Goal: Information Seeking & Learning: Learn about a topic

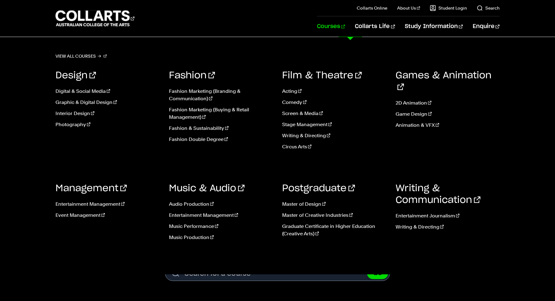
click at [345, 25] on link "Courses" at bounding box center [331, 26] width 28 height 20
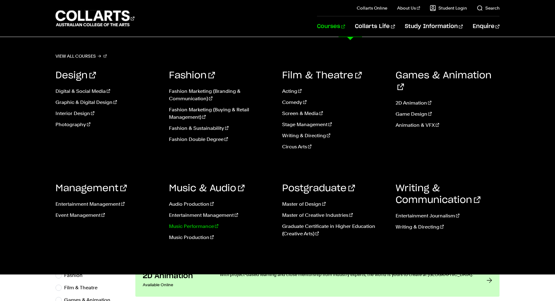
click at [190, 228] on link "Music Performance" at bounding box center [221, 226] width 104 height 7
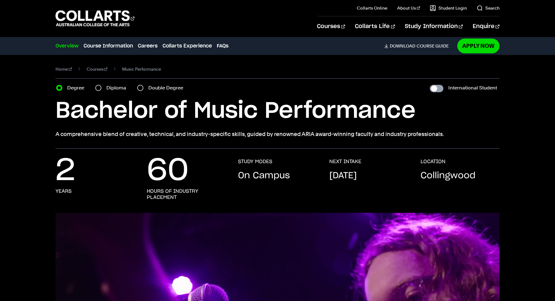
click at [441, 86] on input "International Student" at bounding box center [437, 88] width 14 height 7
checkbox input "true"
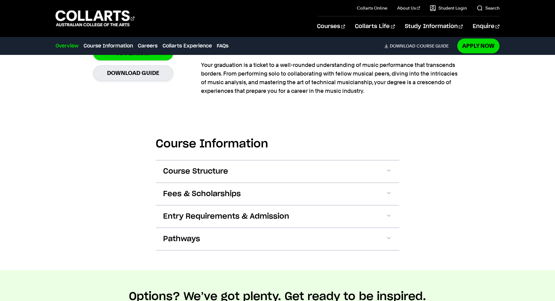
scroll to position [516, 0]
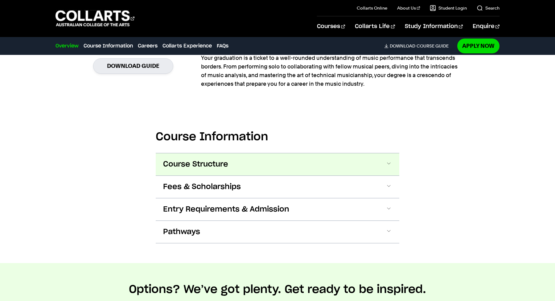
click at [0, 0] on button "Course Structure" at bounding box center [0, 0] width 0 height 0
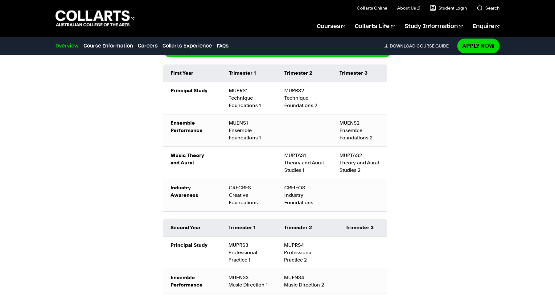
scroll to position [704, 0]
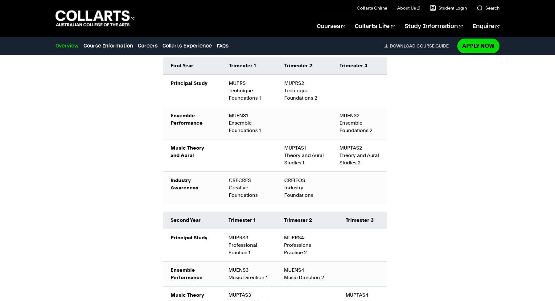
click at [447, 155] on div "Course Information Course Structure Bachelor of Music Performance The Bachelor …" at bounding box center [277, 304] width 539 height 782
click at [450, 152] on div "Course Information Course Structure Bachelor of Music Performance The Bachelor …" at bounding box center [277, 304] width 539 height 782
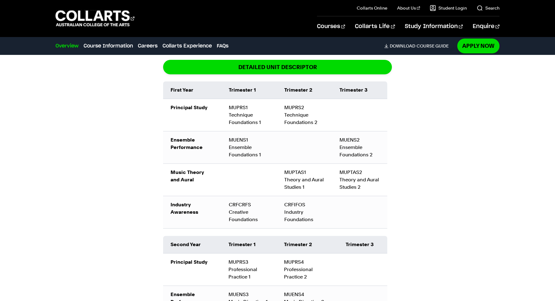
scroll to position [681, 0]
